Goal: Transaction & Acquisition: Purchase product/service

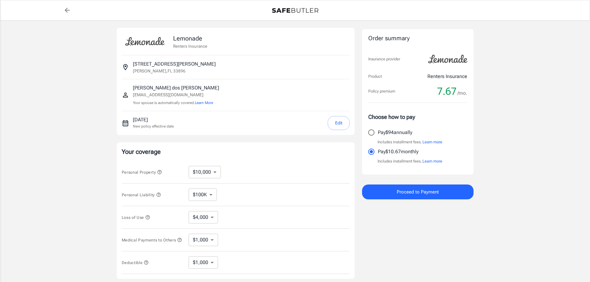
select select "1000"
click at [282, 10] on img at bounding box center [295, 10] width 46 height 5
select select "1000"
click at [161, 71] on p "[GEOGRAPHIC_DATA] , [GEOGRAPHIC_DATA] 33896" at bounding box center [159, 71] width 53 height 6
click at [196, 45] on p "Renters Insurance" at bounding box center [190, 46] width 34 height 6
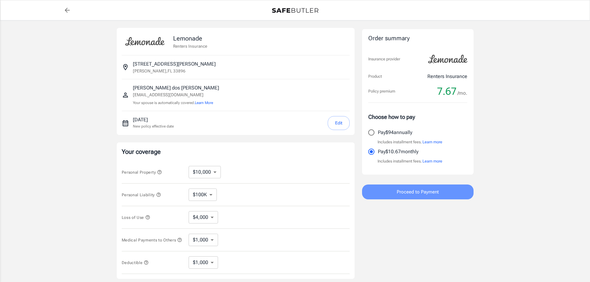
click at [402, 190] on span "Proceed to Payment" at bounding box center [417, 192] width 42 height 8
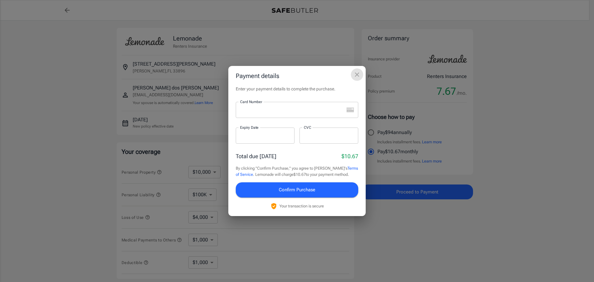
click at [357, 73] on icon "close" at bounding box center [356, 74] width 7 height 7
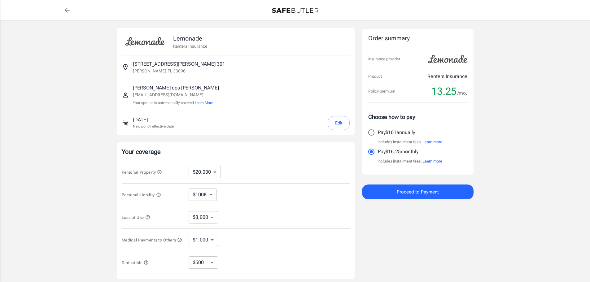
select select "20000"
select select "500"
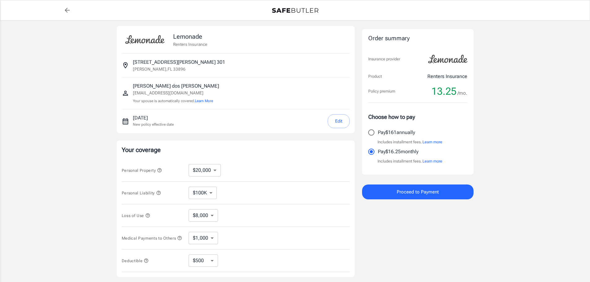
scroll to position [31, 0]
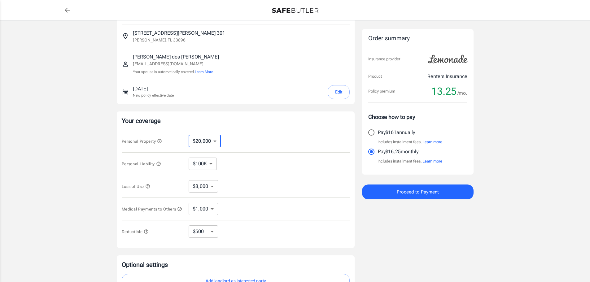
click at [213, 145] on select "$10,000 $20,000 $30,000 $40,000 $50,000 $100K" at bounding box center [204, 141] width 32 height 12
select select "10000"
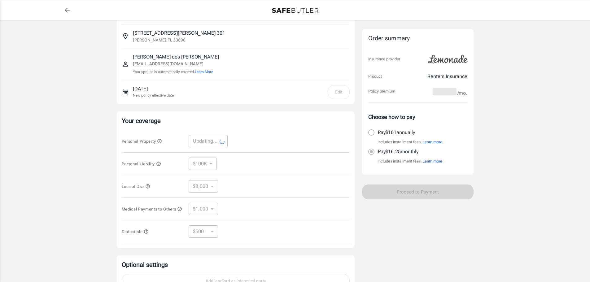
select select "10000"
select select "4000"
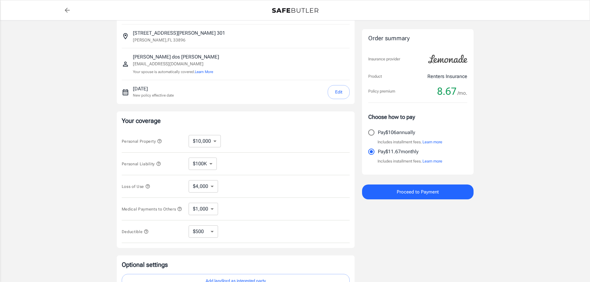
scroll to position [62, 0]
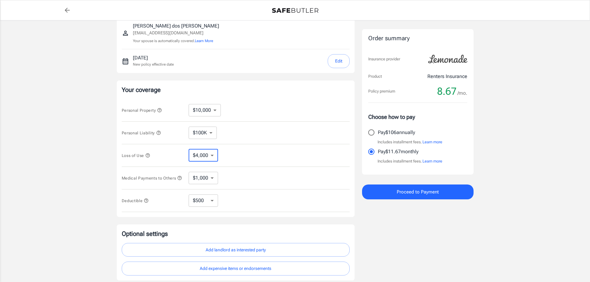
click at [211, 156] on select "$4,000" at bounding box center [202, 155] width 29 height 12
click at [210, 178] on select "$1,000 $2,000 $3,000 $4,000 $5,000" at bounding box center [202, 178] width 29 height 12
click at [212, 201] on select "$250 $500 $1,000" at bounding box center [202, 200] width 29 height 12
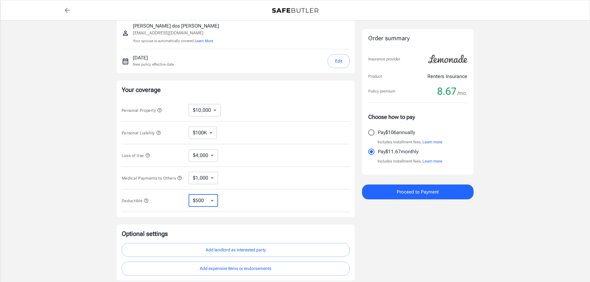
click at [151, 203] on span "Deductible" at bounding box center [153, 201] width 62 height 8
click at [148, 203] on icon "button" at bounding box center [146, 200] width 5 height 5
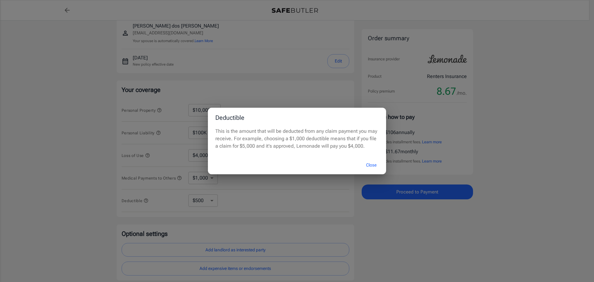
click at [369, 165] on button "Close" at bounding box center [371, 164] width 25 height 13
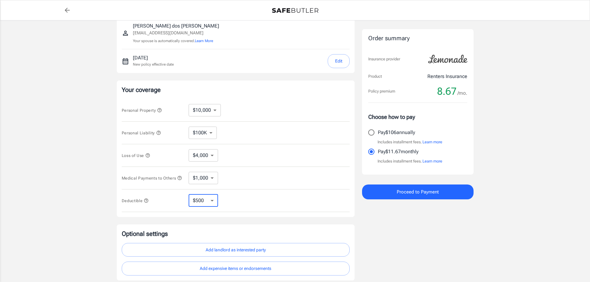
click at [207, 203] on select "$250 $500 $1,000" at bounding box center [202, 200] width 29 height 12
select select "1000"
click at [214, 202] on select "$250 $500 $1,000" at bounding box center [202, 200] width 29 height 12
select select "250"
click at [218, 203] on div "$250 $500 $1,000 ​" at bounding box center [207, 200] width 39 height 12
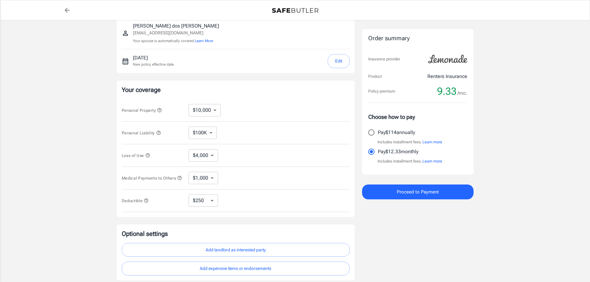
click at [211, 207] on select "$250 $500 $1,000" at bounding box center [202, 200] width 29 height 12
select select "500"
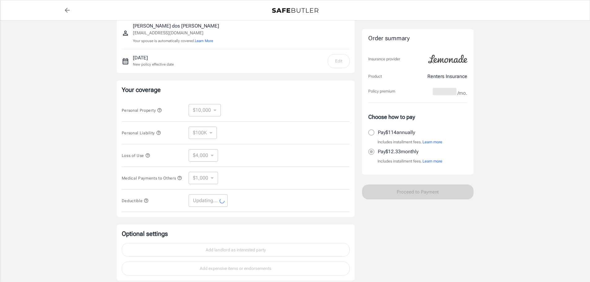
select select "500"
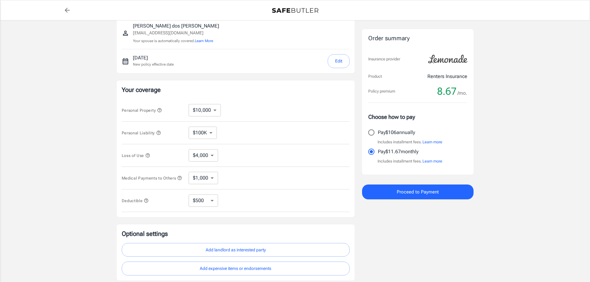
drag, startPoint x: 420, startPoint y: 192, endPoint x: 296, endPoint y: 167, distance: 126.7
click at [297, 167] on div "Lemonade Renters Insurance [STREET_ADDRESS][PERSON_NAME][PERSON_NAME] [PERSON_N…" at bounding box center [295, 123] width 356 height 314
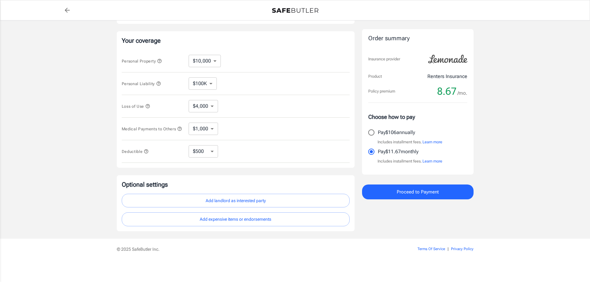
scroll to position [114, 0]
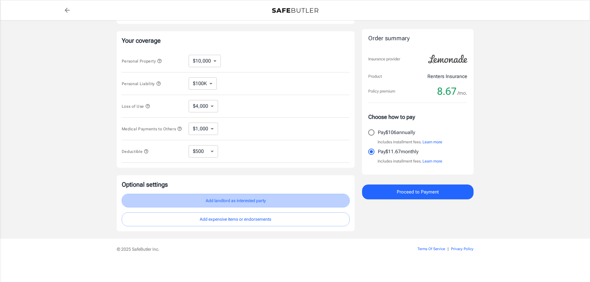
click at [242, 199] on button "Add landlord as interested party" at bounding box center [236, 201] width 228 height 14
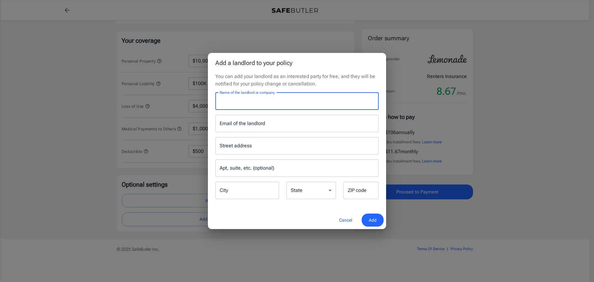
click at [238, 100] on input "Name of the landlord or company" at bounding box center [296, 101] width 163 height 17
type input "[PERSON_NAME] Apartments"
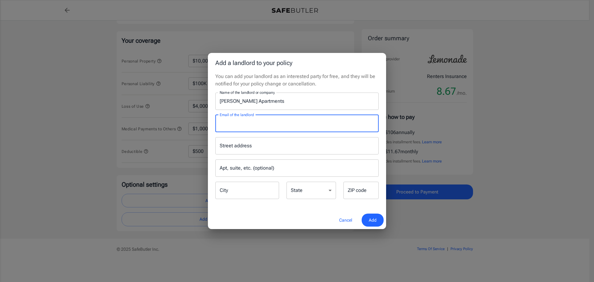
click at [250, 123] on input "Email of the landlord" at bounding box center [296, 123] width 163 height 17
type input "r"
type input "[EMAIL_ADDRESS][DOMAIN_NAME]"
click at [242, 149] on input "Street address" at bounding box center [297, 146] width 158 height 12
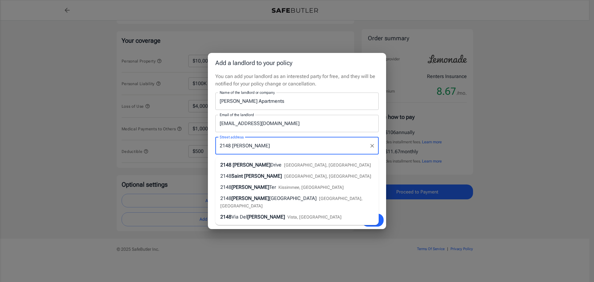
click at [245, 162] on span "[PERSON_NAME]" at bounding box center [252, 165] width 38 height 6
type input "[STREET_ADDRESS][PERSON_NAME]"
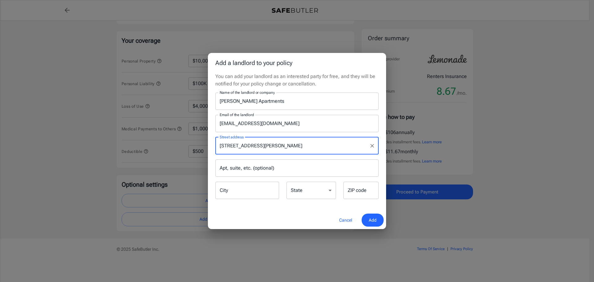
type input "[PERSON_NAME]"
select select "FL"
type input "33896"
type input "[STREET_ADDRESS][PERSON_NAME]"
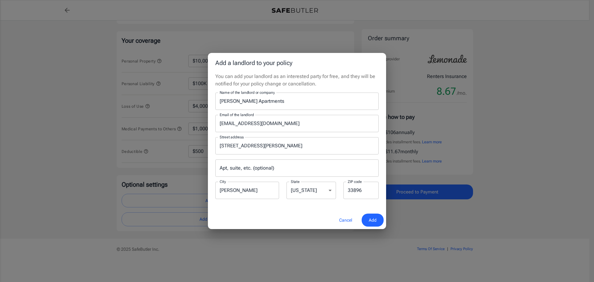
click at [369, 222] on span "Add" at bounding box center [373, 220] width 8 height 8
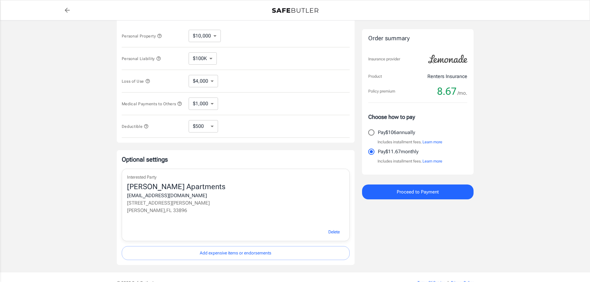
scroll to position [172, 0]
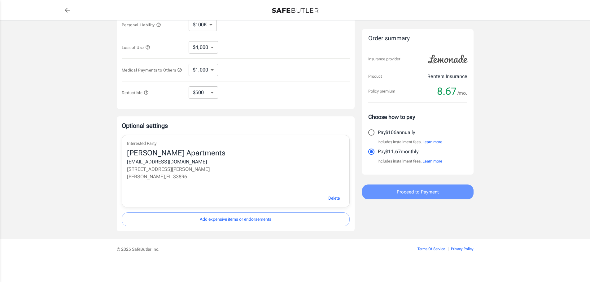
click at [417, 194] on span "Proceed to Payment" at bounding box center [417, 192] width 42 height 8
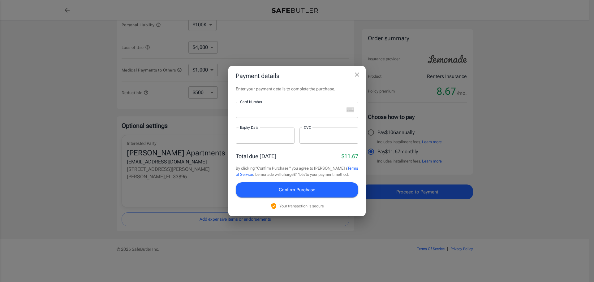
click at [270, 115] on div at bounding box center [290, 110] width 108 height 16
click at [307, 188] on span "Confirm Purchase" at bounding box center [297, 190] width 37 height 8
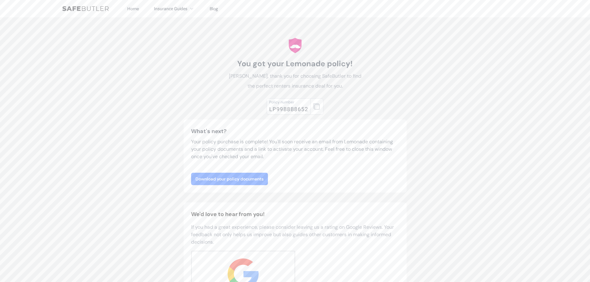
click at [249, 181] on link "Download your policy documents" at bounding box center [229, 179] width 77 height 12
